Goal: Task Accomplishment & Management: Use online tool/utility

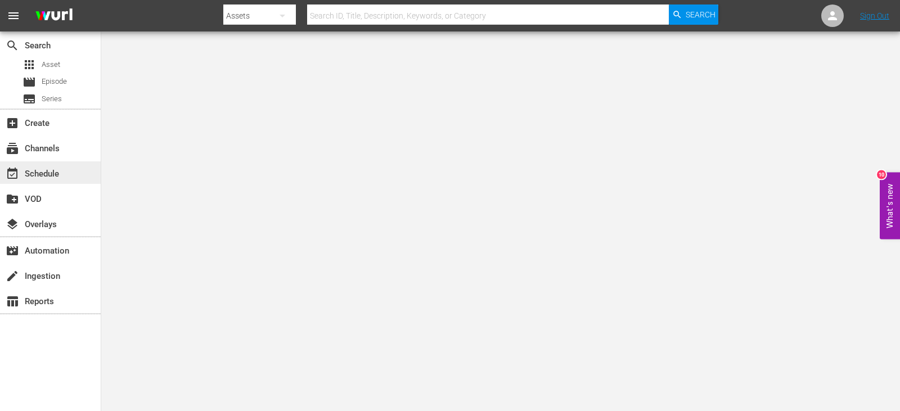
click at [57, 163] on div "event_available Schedule" at bounding box center [50, 172] width 101 height 23
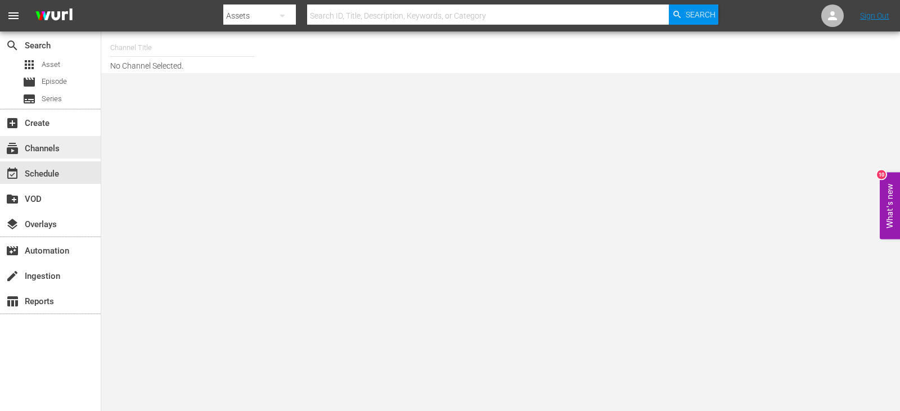
click at [46, 149] on div "subscriptions Channels" at bounding box center [31, 147] width 63 height 10
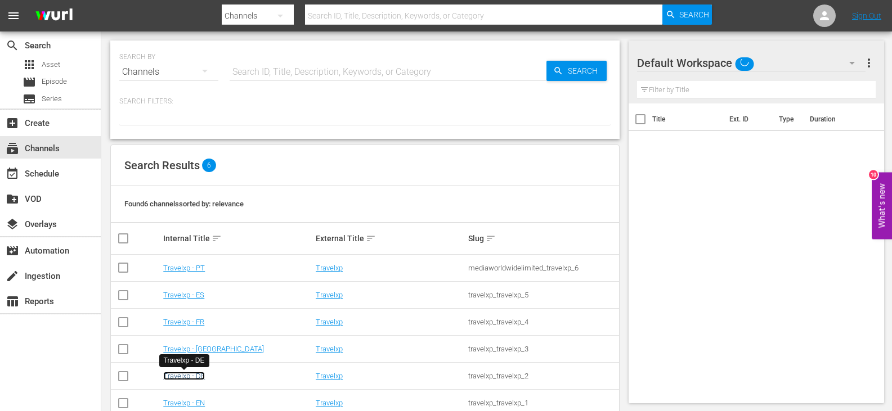
click at [190, 378] on link "Travelxp - DE" at bounding box center [184, 376] width 42 height 8
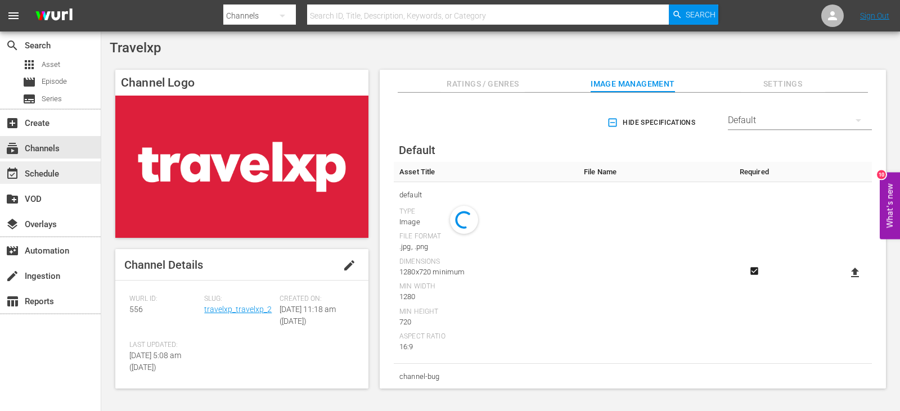
click at [31, 173] on div "event_available Schedule" at bounding box center [31, 172] width 63 height 10
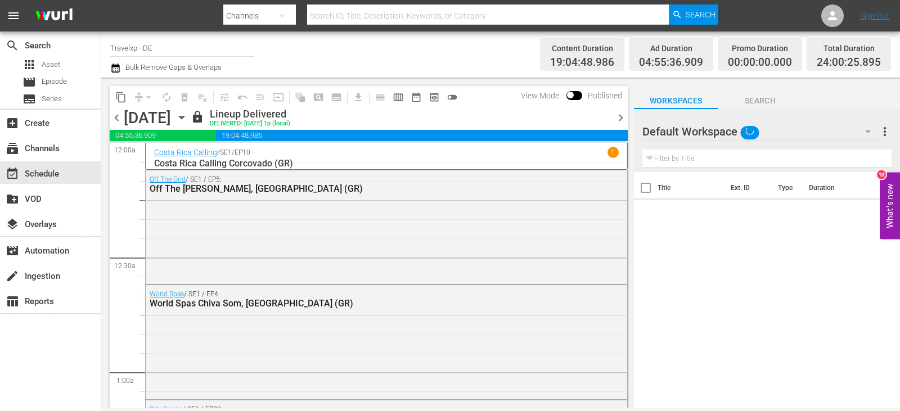
click at [616, 113] on span "chevron_right" at bounding box center [621, 118] width 14 height 14
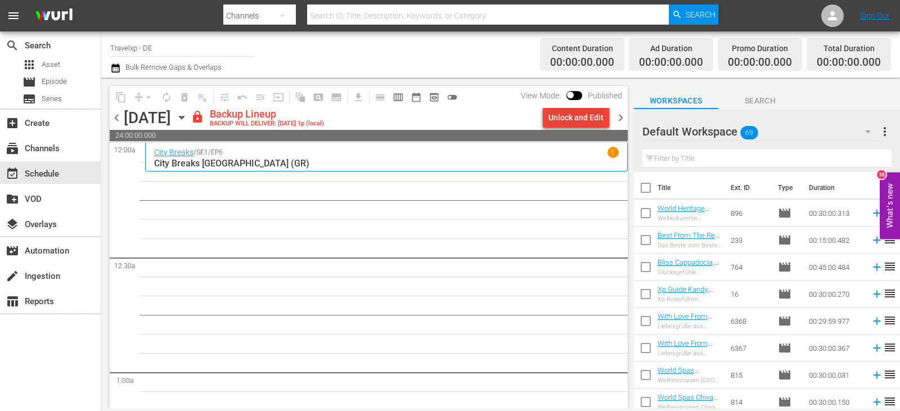
click at [576, 114] on div "Unlock and Edit" at bounding box center [576, 117] width 55 height 20
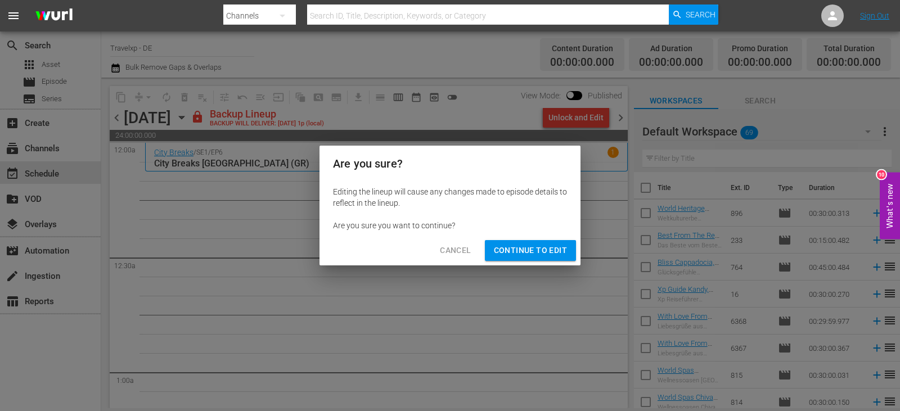
click at [522, 252] on span "Continue to Edit" at bounding box center [530, 251] width 73 height 14
